Goal: Task Accomplishment & Management: Manage account settings

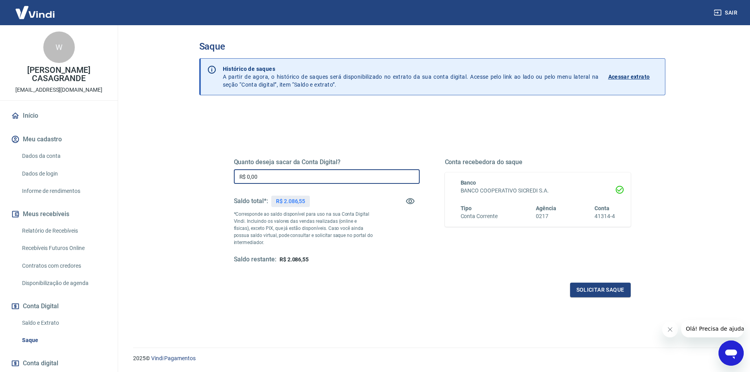
click at [295, 174] on input "R$ 0,00" at bounding box center [327, 176] width 186 height 15
type input "R$ 2.086,55"
click at [373, 264] on div "Quanto deseja sacar da Conta Digital? R$ 2.086,55 ​ Saldo total*: R$ 2.086,55 *…" at bounding box center [432, 218] width 397 height 158
click at [565, 282] on div "Quanto deseja sacar da Conta Digital? R$ 2.086,55 ​ Saldo total*: R$ 2.086,55 *…" at bounding box center [432, 218] width 397 height 158
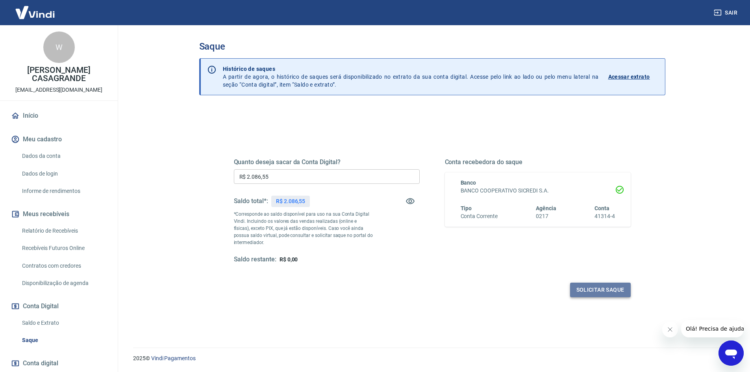
click at [578, 290] on button "Solicitar saque" at bounding box center [600, 290] width 61 height 15
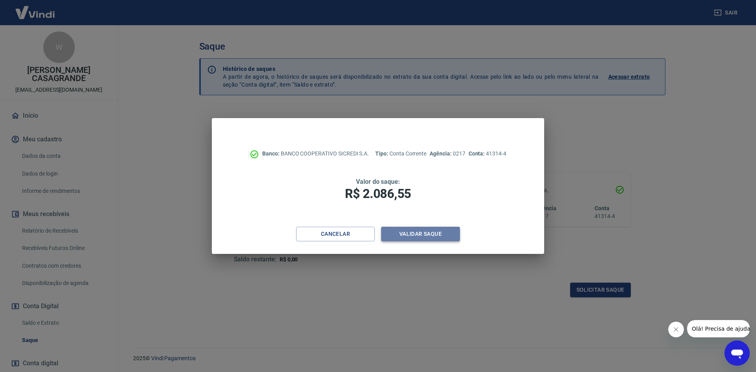
click at [421, 234] on button "Validar saque" at bounding box center [420, 234] width 79 height 15
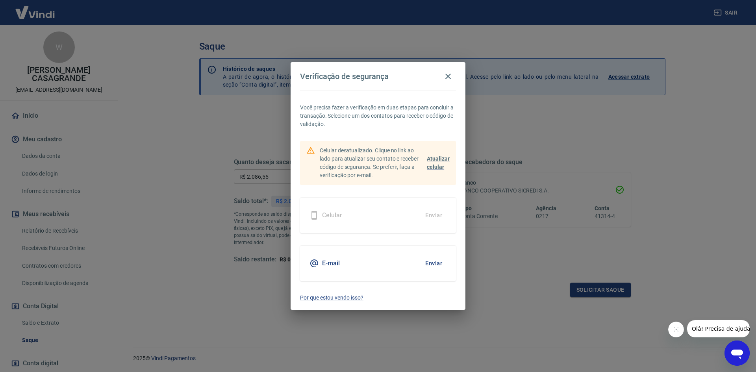
click at [360, 269] on div "E-mail Enviar" at bounding box center [378, 263] width 156 height 35
click at [436, 265] on button "Enviar" at bounding box center [434, 263] width 26 height 17
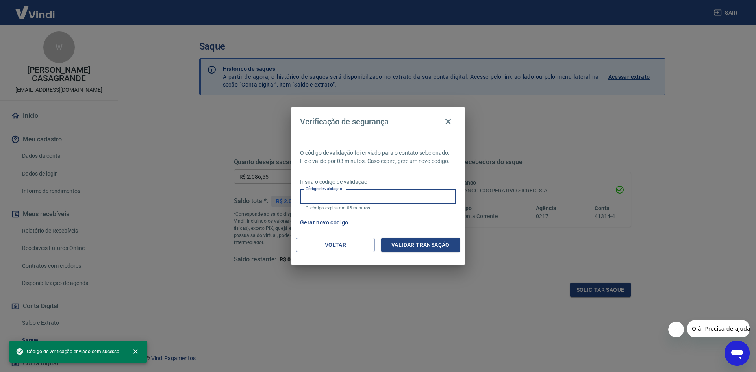
click at [359, 193] on input "Código de validação" at bounding box center [378, 196] width 156 height 15
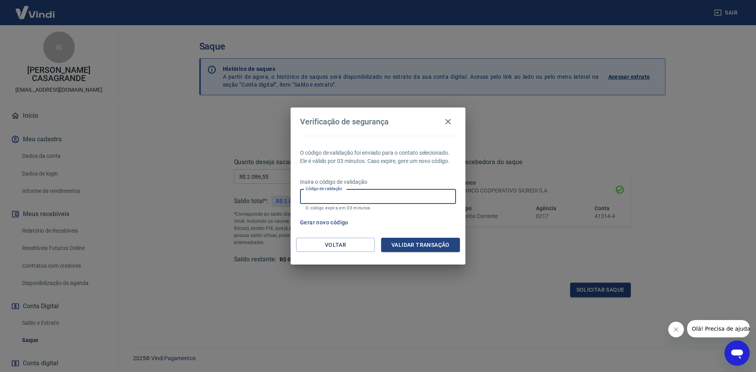
paste input "246470"
type input "246470"
click at [432, 246] on button "Validar transação" at bounding box center [420, 245] width 79 height 15
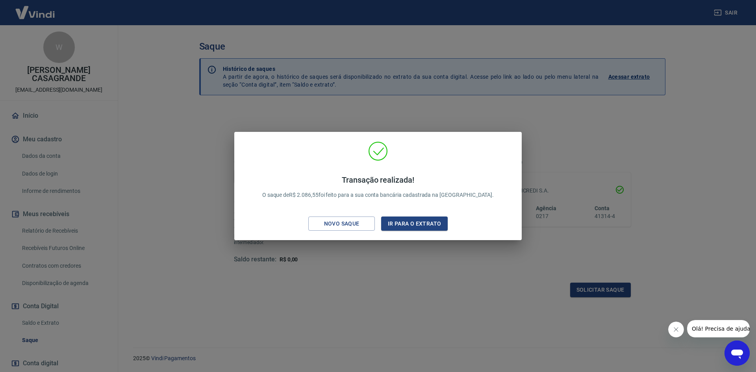
click at [419, 273] on div "Transação realizada! O saque de R$ 2.086,55 foi feito para a sua conta bancária…" at bounding box center [378, 186] width 756 height 372
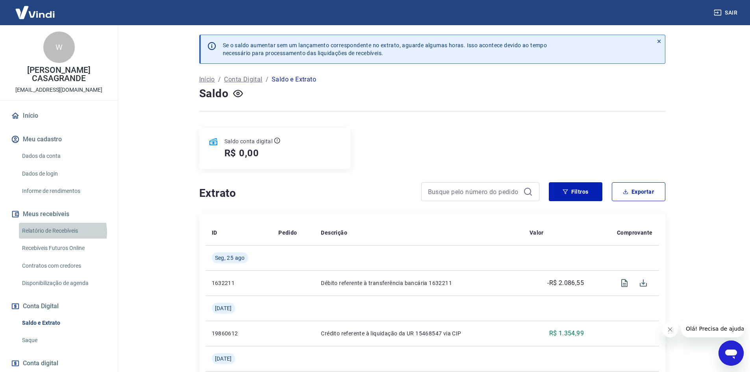
click at [62, 224] on link "Relatório de Recebíveis" at bounding box center [63, 231] width 89 height 16
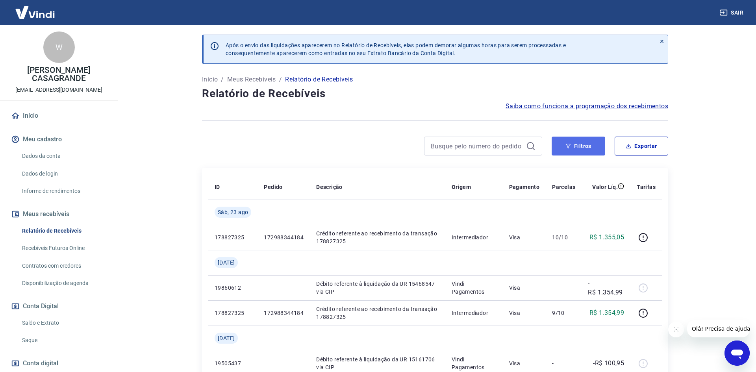
click at [559, 149] on button "Filtros" at bounding box center [579, 146] width 54 height 19
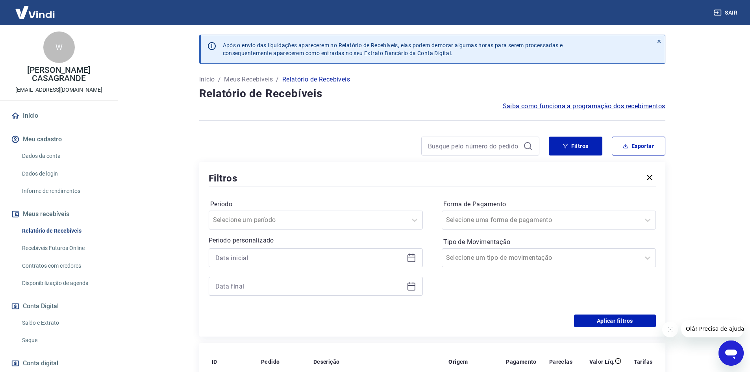
click at [651, 179] on icon "button" at bounding box center [649, 177] width 9 height 9
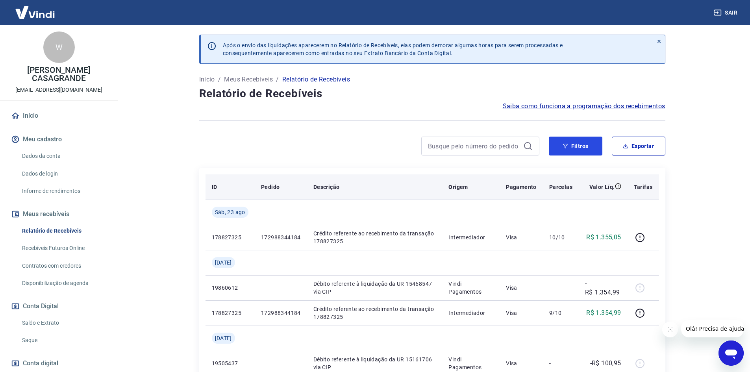
drag, startPoint x: 571, startPoint y: 138, endPoint x: 443, endPoint y: 180, distance: 134.4
click at [572, 139] on button "Filtros" at bounding box center [576, 146] width 54 height 19
click at [582, 143] on button "Filtros" at bounding box center [576, 146] width 54 height 19
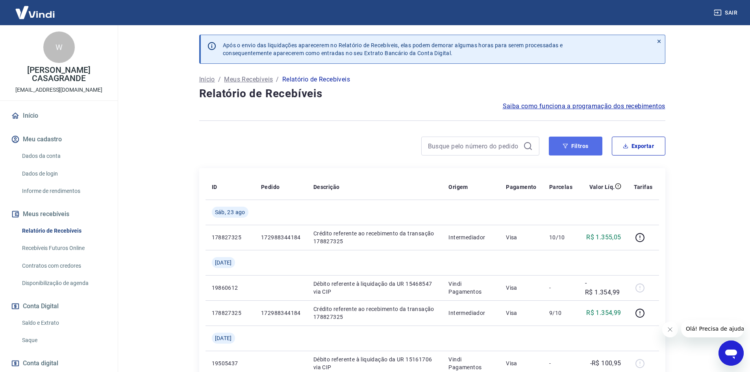
click at [564, 147] on icon "button" at bounding box center [566, 146] width 6 height 6
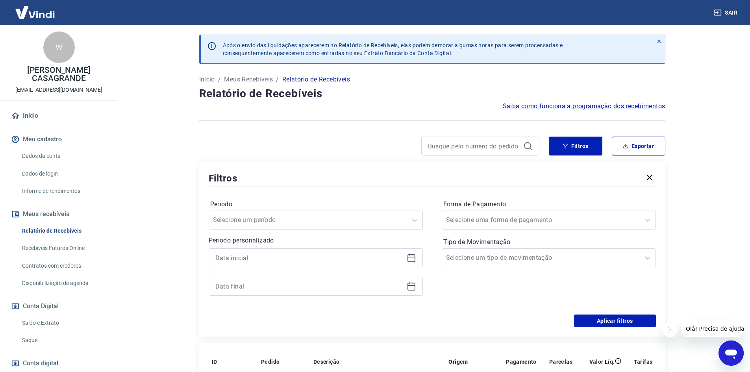
click at [411, 261] on icon at bounding box center [412, 258] width 8 height 8
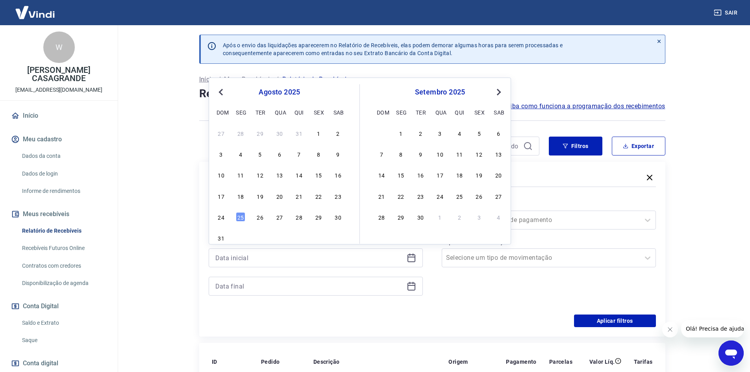
click at [217, 91] on button "Previous Month" at bounding box center [220, 91] width 9 height 9
click at [261, 133] on div "1" at bounding box center [260, 132] width 9 height 9
type input "[DATE]"
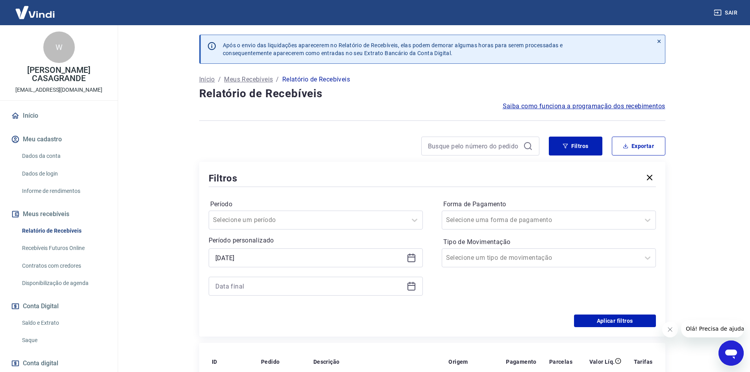
click at [416, 290] on icon at bounding box center [411, 286] width 9 height 9
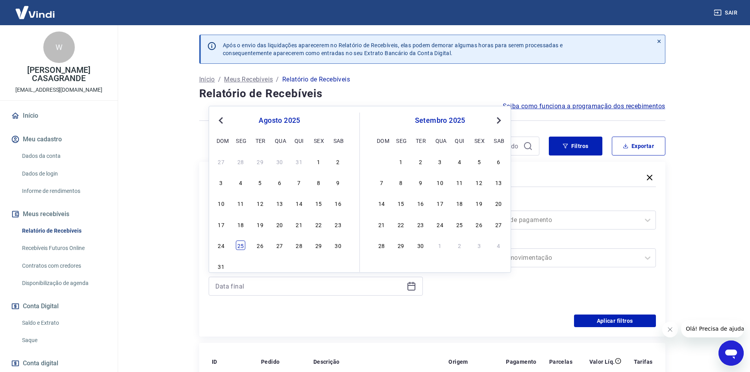
click at [241, 246] on div "25" at bounding box center [240, 245] width 9 height 9
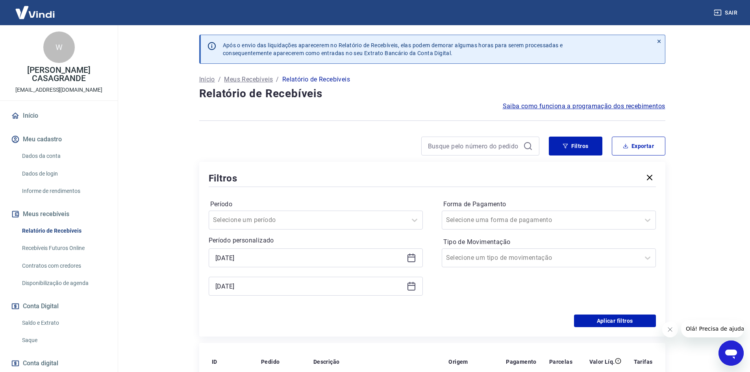
type input "[DATE]"
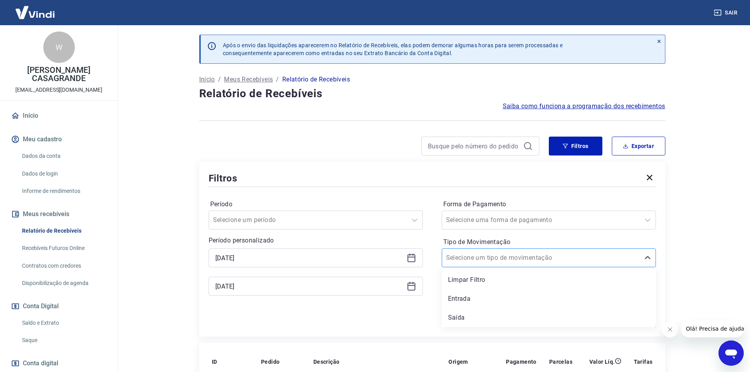
click at [554, 263] on div at bounding box center [541, 257] width 190 height 11
click at [479, 300] on div "Entrada" at bounding box center [549, 299] width 214 height 16
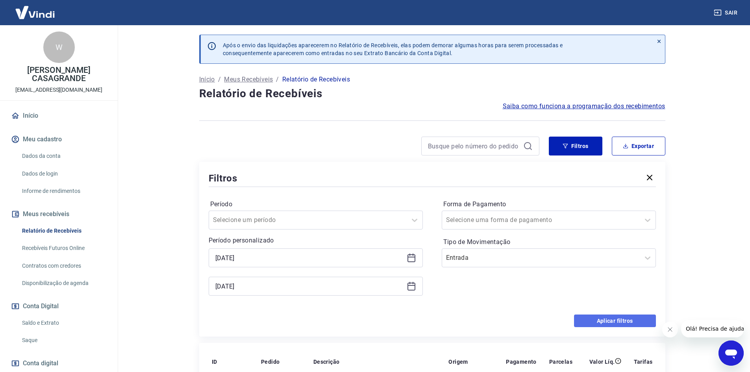
click at [592, 316] on button "Aplicar filtros" at bounding box center [615, 321] width 82 height 13
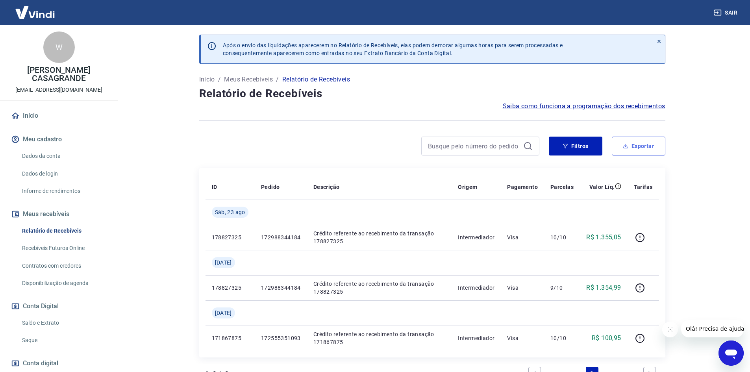
click at [644, 148] on button "Exportar" at bounding box center [639, 146] width 54 height 19
type input "[DATE]"
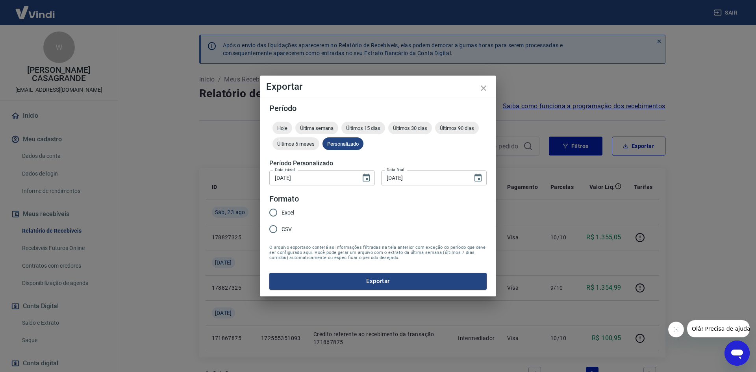
click at [294, 213] on span "Excel" at bounding box center [288, 213] width 13 height 8
click at [282, 213] on input "Excel" at bounding box center [273, 212] width 17 height 17
radio input "true"
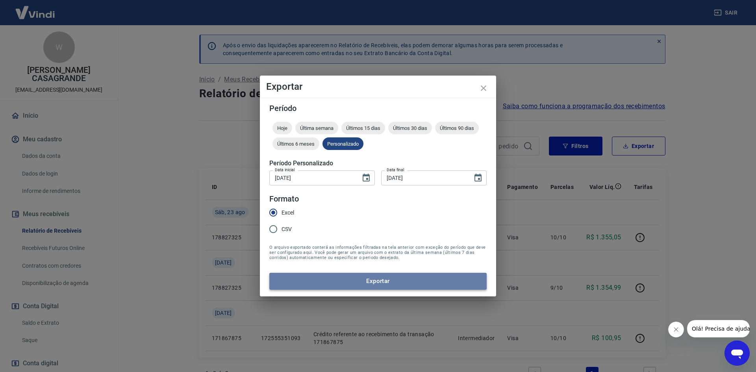
click at [359, 283] on button "Exportar" at bounding box center [377, 281] width 217 height 17
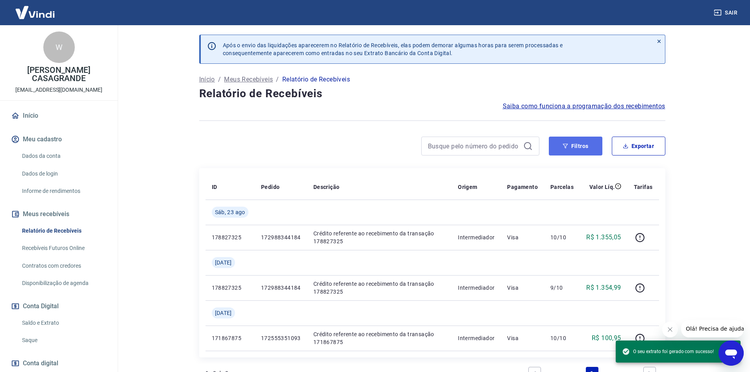
click at [565, 149] on button "Filtros" at bounding box center [576, 146] width 54 height 19
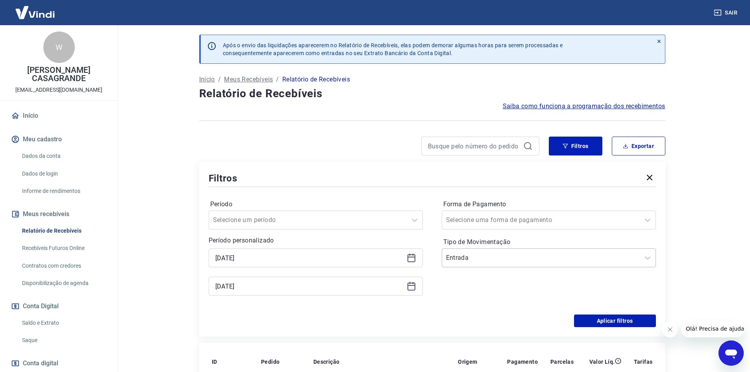
click at [537, 258] on div at bounding box center [541, 257] width 190 height 11
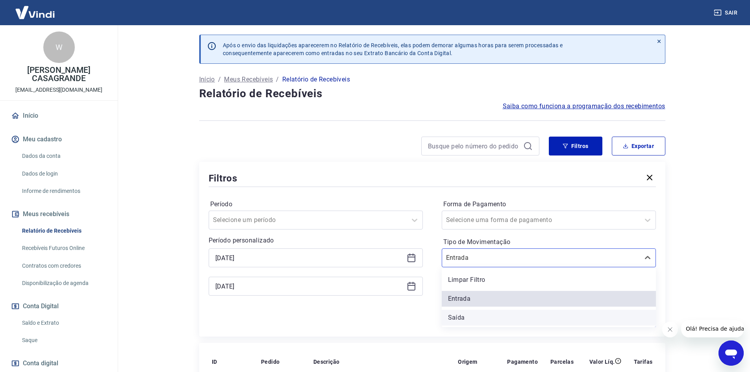
click at [518, 316] on div "Saída" at bounding box center [549, 318] width 214 height 16
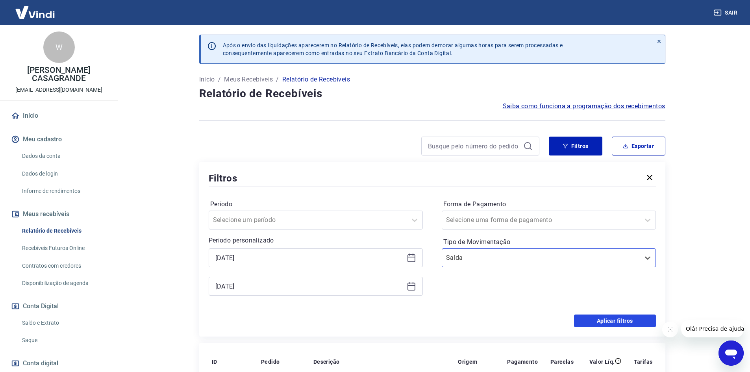
drag, startPoint x: 599, startPoint y: 321, endPoint x: 598, endPoint y: 313, distance: 8.7
click at [599, 321] on button "Aplicar filtros" at bounding box center [615, 321] width 82 height 13
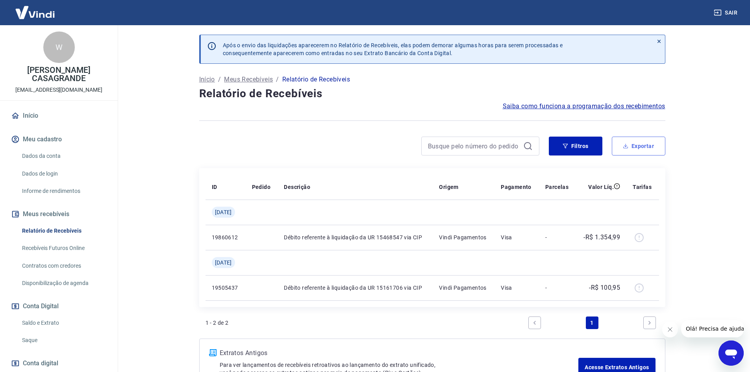
click at [636, 146] on button "Exportar" at bounding box center [639, 146] width 54 height 19
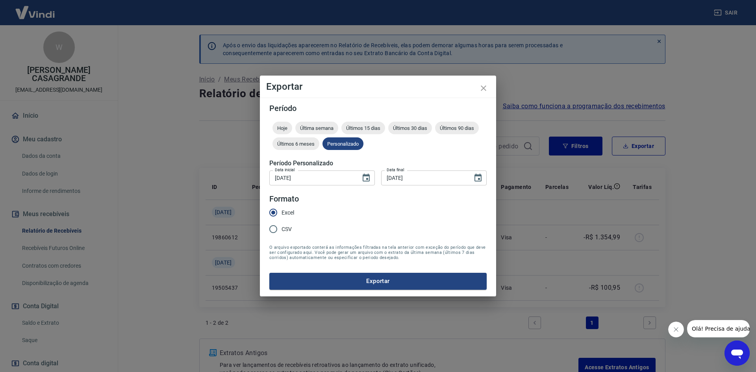
click at [401, 278] on button "Exportar" at bounding box center [377, 281] width 217 height 17
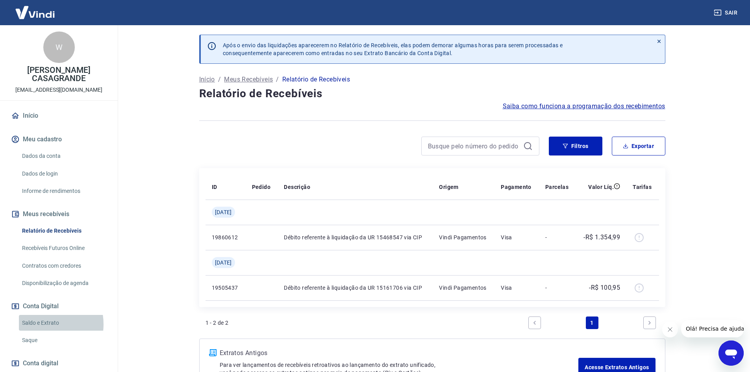
click at [41, 316] on link "Saldo e Extrato" at bounding box center [63, 323] width 89 height 16
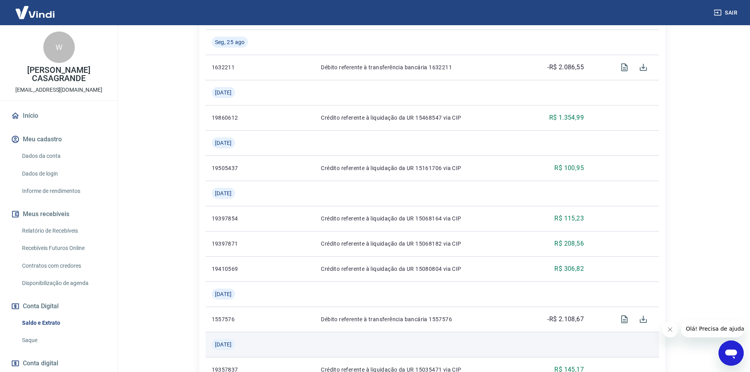
scroll to position [236, 0]
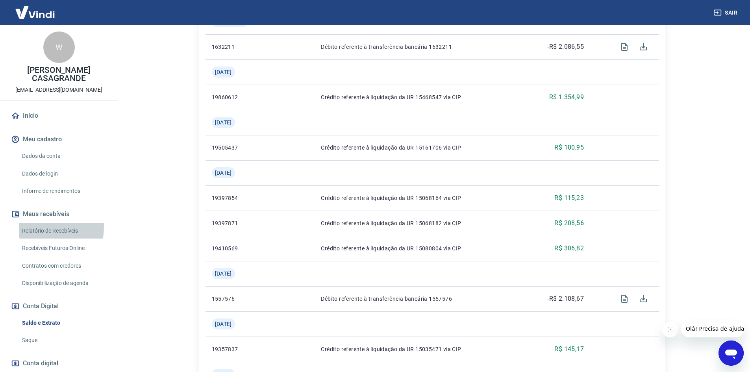
click at [31, 223] on link "Relatório de Recebíveis" at bounding box center [63, 231] width 89 height 16
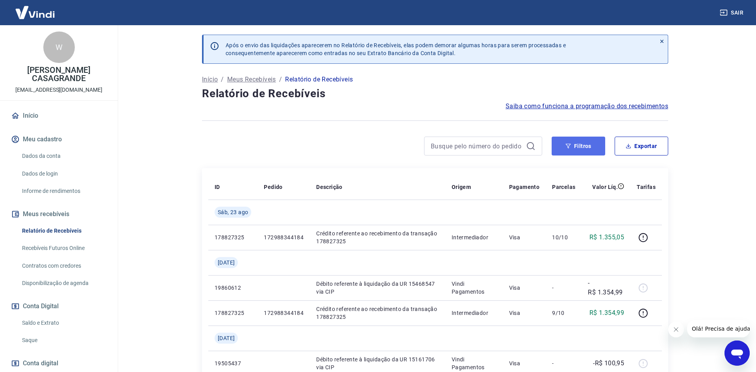
click at [571, 149] on button "Filtros" at bounding box center [579, 146] width 54 height 19
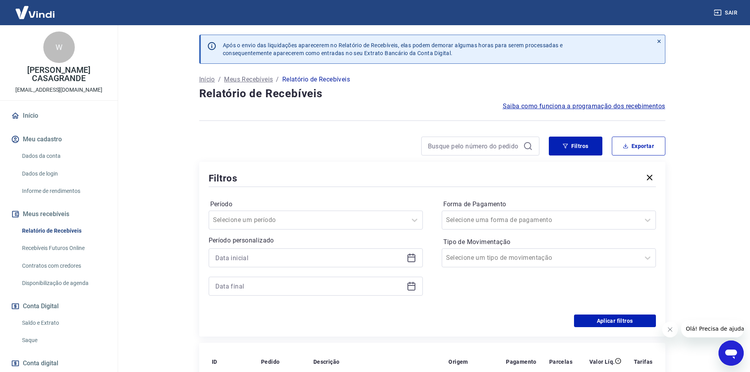
click at [412, 256] on icon at bounding box center [411, 257] width 9 height 9
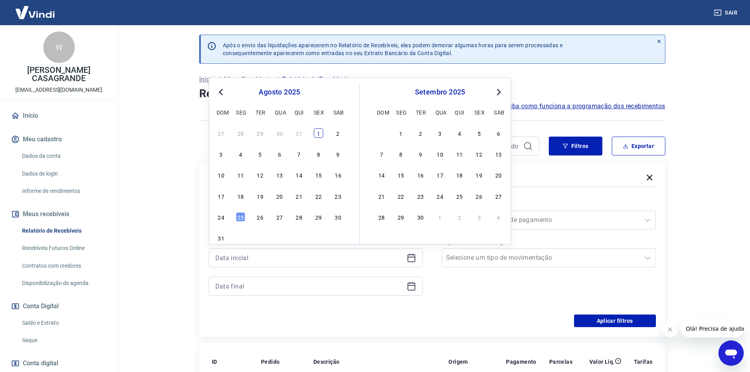
click at [315, 131] on div "1" at bounding box center [318, 132] width 9 height 9
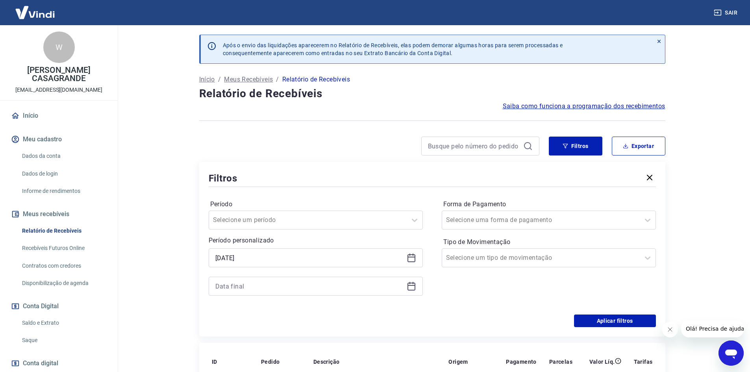
click at [411, 283] on icon at bounding box center [412, 287] width 8 height 8
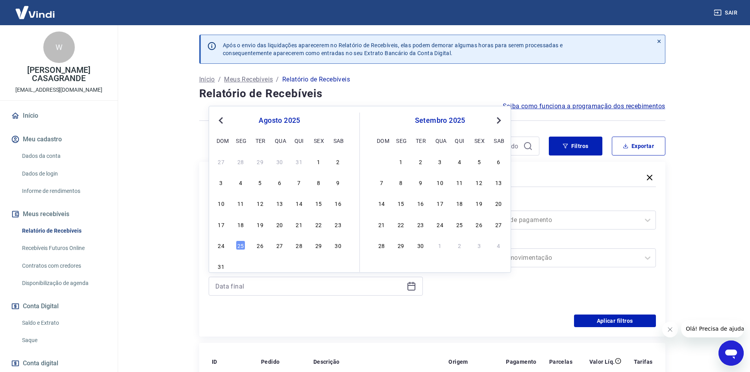
drag, startPoint x: 381, startPoint y: 311, endPoint x: 378, endPoint y: 289, distance: 22.6
click at [381, 310] on div "Período Selecione um período Período personalizado Selected date: [DATE] [DATE]…" at bounding box center [432, 252] width 447 height 126
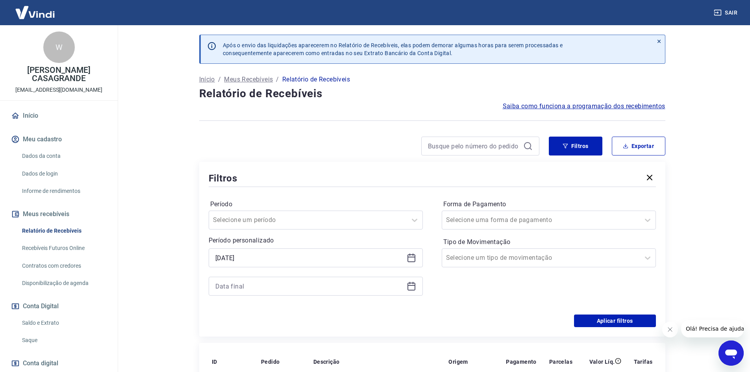
click at [415, 256] on icon at bounding box center [412, 258] width 8 height 8
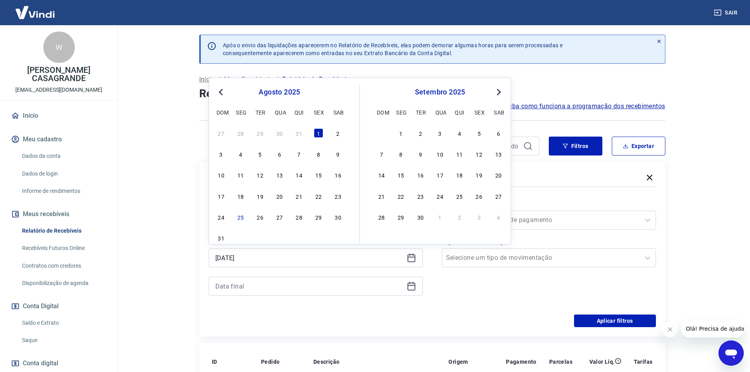
click at [225, 95] on button "Previous Month" at bounding box center [220, 91] width 9 height 9
click at [259, 134] on div "1" at bounding box center [260, 132] width 9 height 9
type input "[DATE]"
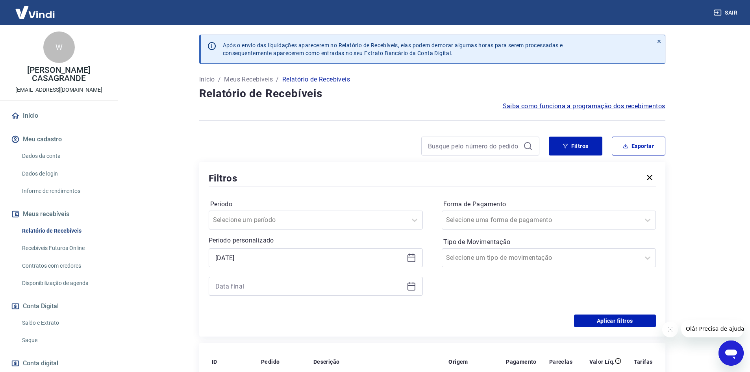
click at [412, 287] on icon at bounding box center [411, 286] width 9 height 9
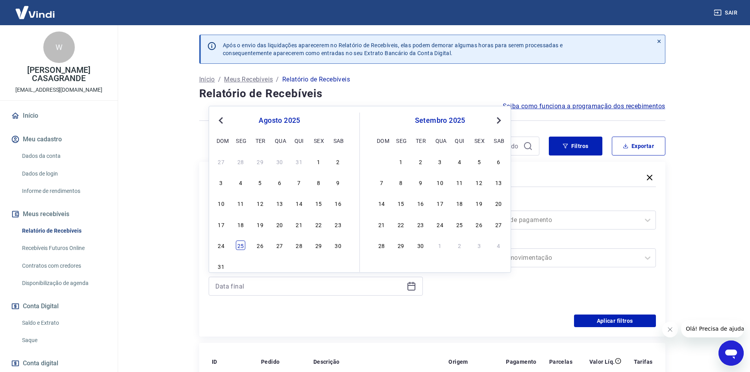
click at [236, 247] on div "25" at bounding box center [240, 245] width 9 height 9
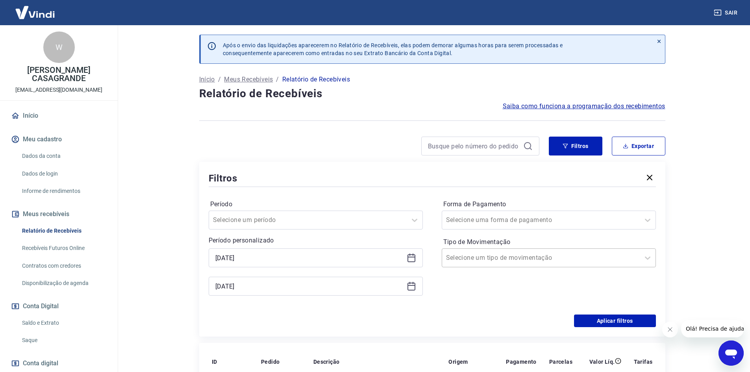
type input "[DATE]"
click at [562, 263] on div at bounding box center [541, 257] width 190 height 11
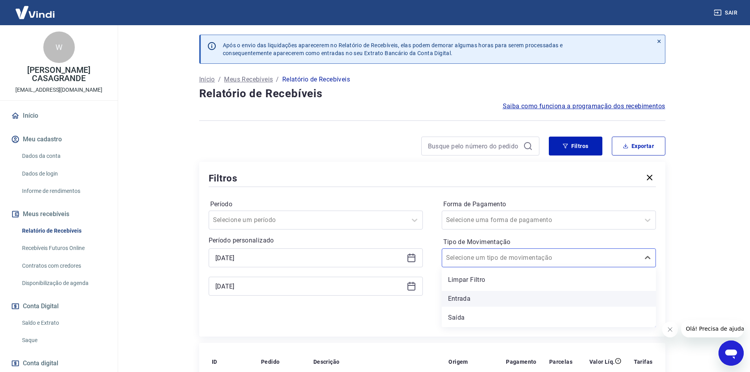
click at [442, 300] on div "Entrada" at bounding box center [549, 299] width 214 height 16
click at [408, 309] on div "Período Selecione um período Período personalizado Selected date: [DATE] [DATE]…" at bounding box center [432, 252] width 447 height 126
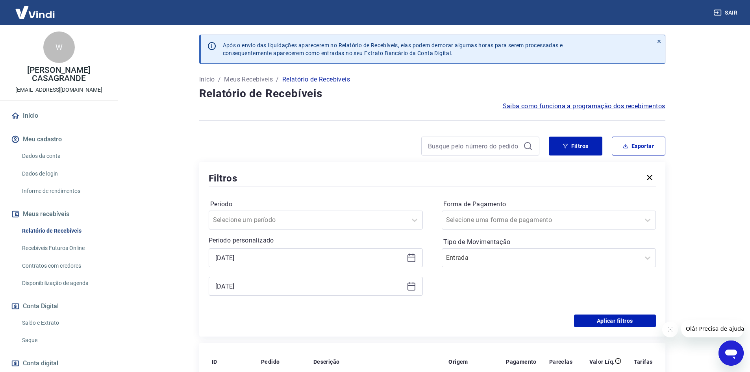
click at [709, 287] on main "Após o envio das liquidações aparecerem no Relatório de Recebíveis, elas podem …" at bounding box center [432, 198] width 636 height 347
click at [626, 317] on button "Aplicar filtros" at bounding box center [615, 321] width 82 height 13
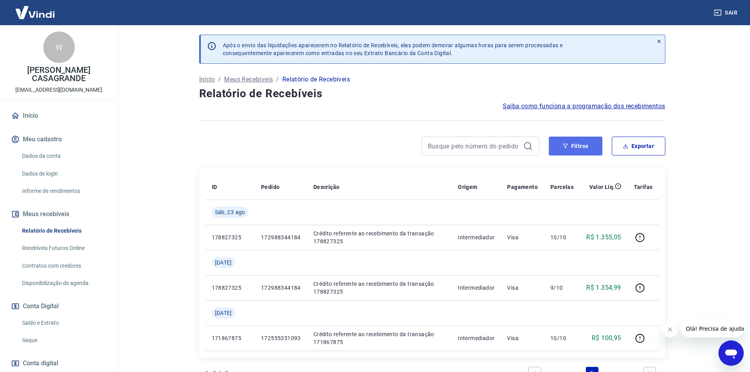
click at [576, 150] on button "Filtros" at bounding box center [576, 146] width 54 height 19
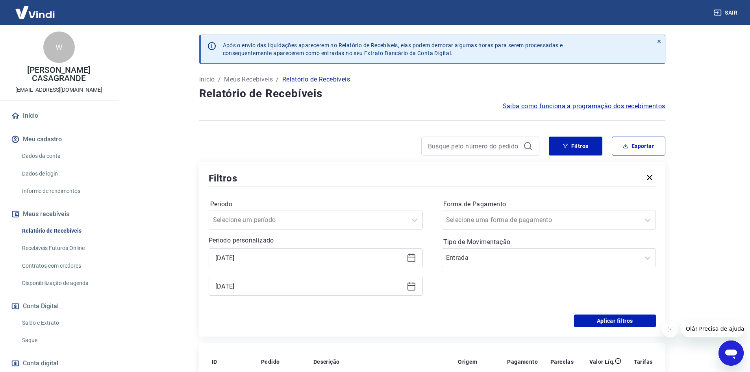
click at [416, 259] on div "[DATE]" at bounding box center [316, 257] width 214 height 19
click at [409, 259] on icon at bounding box center [411, 257] width 9 height 9
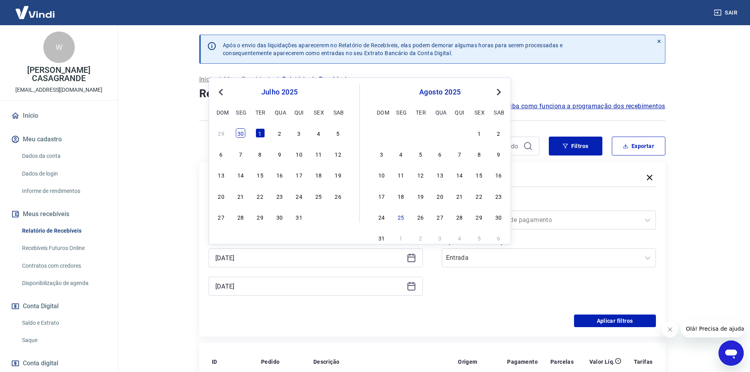
click at [238, 136] on div "30" at bounding box center [240, 132] width 9 height 9
type input "[DATE]"
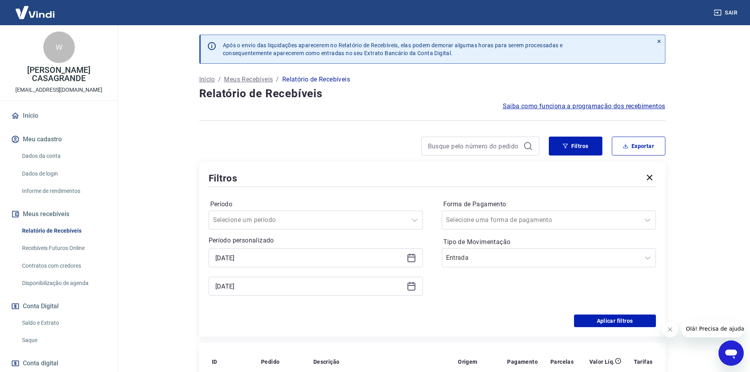
click at [588, 336] on div "Filtros Período Selecione um período Período personalizado Selected date: [DATE…" at bounding box center [432, 249] width 466 height 175
click at [591, 320] on button "Aplicar filtros" at bounding box center [615, 321] width 82 height 13
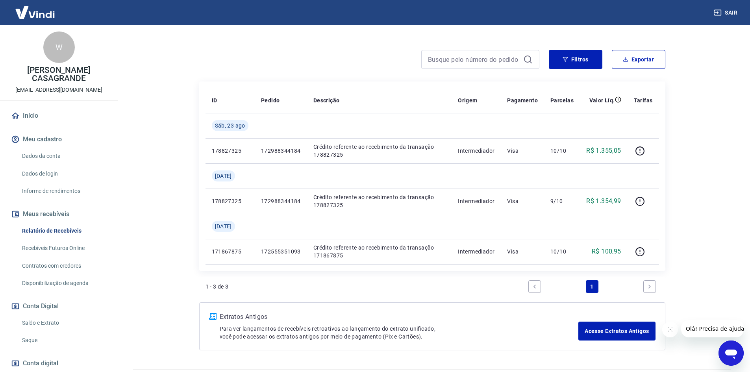
scroll to position [108, 0]
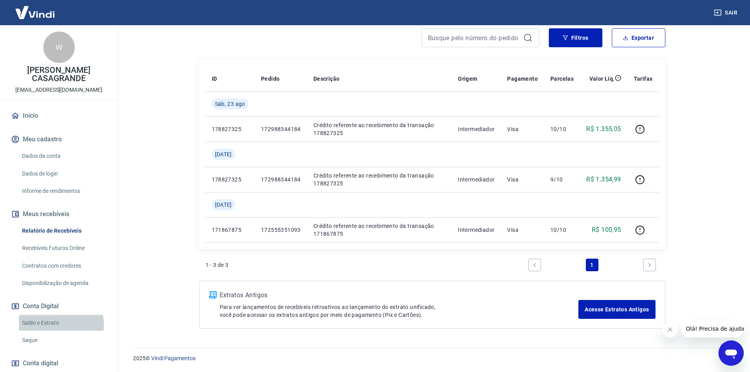
click at [54, 317] on link "Saldo e Extrato" at bounding box center [63, 323] width 89 height 16
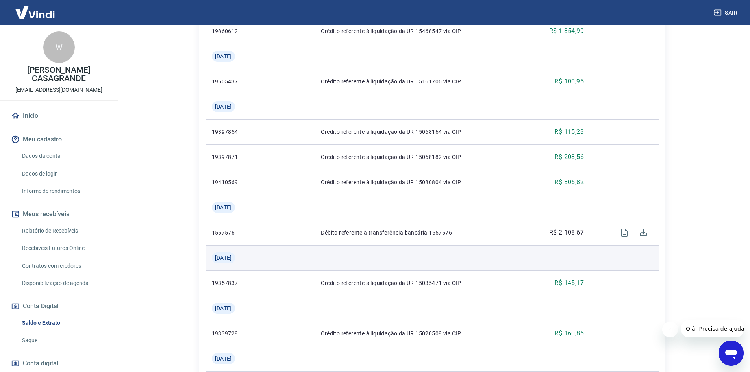
scroll to position [315, 0]
